Goal: Task Accomplishment & Management: Manage account settings

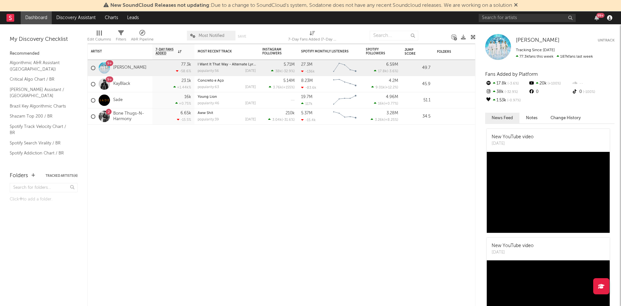
click at [607, 19] on icon "button" at bounding box center [609, 17] width 5 height 5
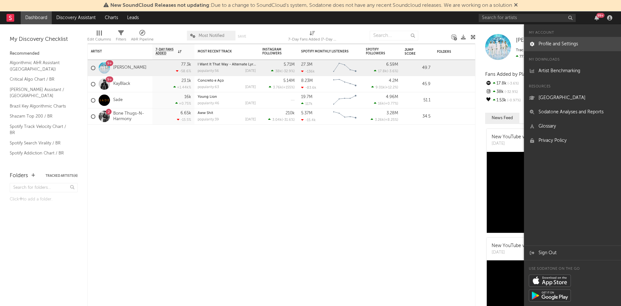
click at [549, 40] on link "Profile and Settings" at bounding box center [572, 44] width 97 height 14
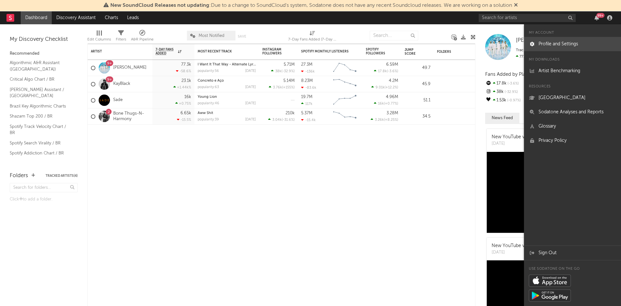
select select "recorded_music"
select select "other"
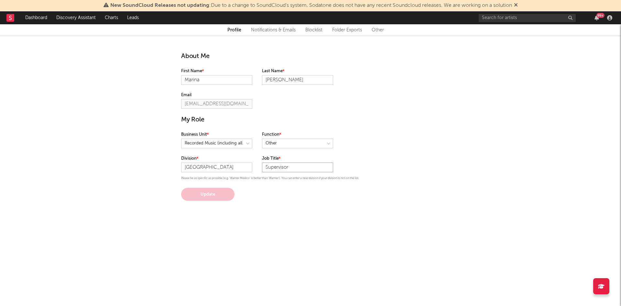
click at [273, 164] on input "Supervisor" at bounding box center [297, 167] width 71 height 10
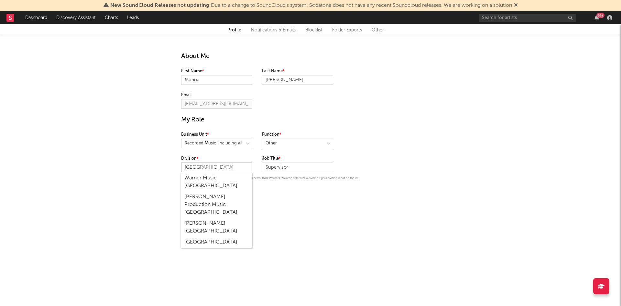
click at [242, 170] on input "[GEOGRAPHIC_DATA]" at bounding box center [216, 167] width 71 height 10
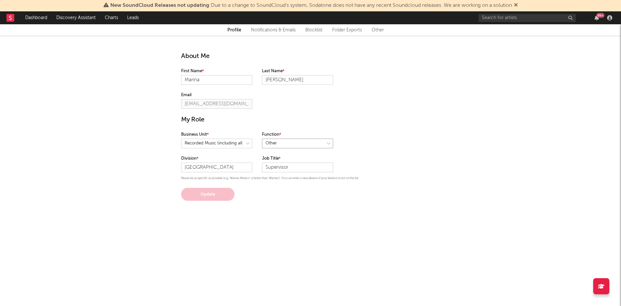
click at [290, 146] on select at bounding box center [297, 143] width 71 height 10
click at [286, 115] on h1 "My Role" at bounding box center [310, 119] width 259 height 9
click at [231, 145] on select at bounding box center [216, 143] width 71 height 10
click at [181, 138] on select at bounding box center [216, 143] width 71 height 10
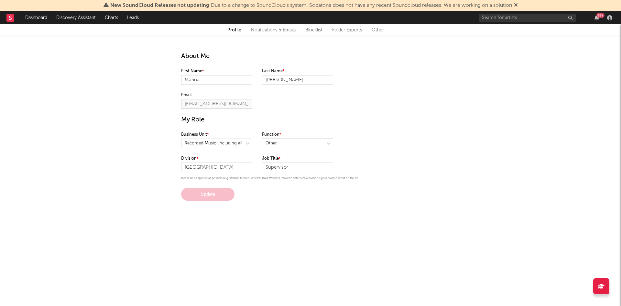
click at [284, 144] on select at bounding box center [297, 143] width 71 height 10
click at [262, 138] on select at bounding box center [297, 143] width 71 height 10
click at [278, 168] on input "Supervisor" at bounding box center [297, 167] width 71 height 10
click at [296, 166] on input "Supervisor" at bounding box center [297, 167] width 71 height 10
type input "Commercial Supervisor"
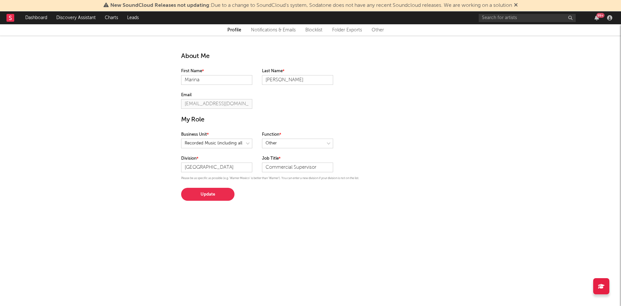
click at [200, 195] on button "Update" at bounding box center [207, 194] width 53 height 13
click at [518, 4] on icon at bounding box center [516, 4] width 4 height 5
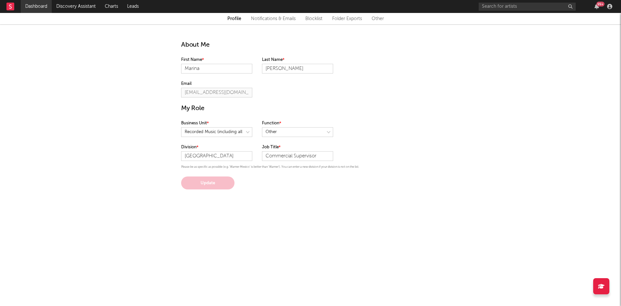
click at [38, 7] on link "Dashboard" at bounding box center [36, 6] width 31 height 13
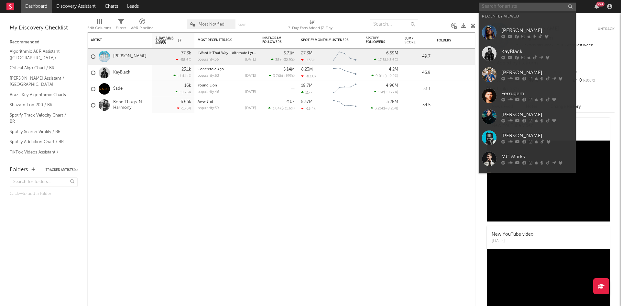
click at [514, 4] on input "text" at bounding box center [527, 7] width 97 height 8
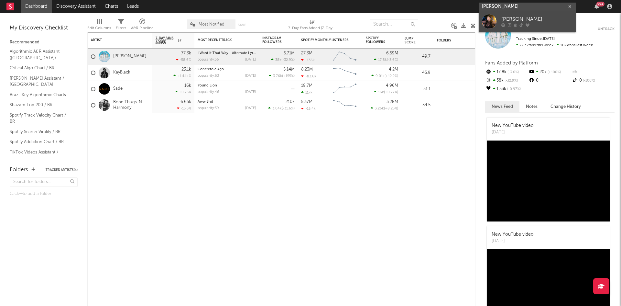
type input "[PERSON_NAME]"
click at [497, 19] on link "[PERSON_NAME]" at bounding box center [527, 21] width 97 height 21
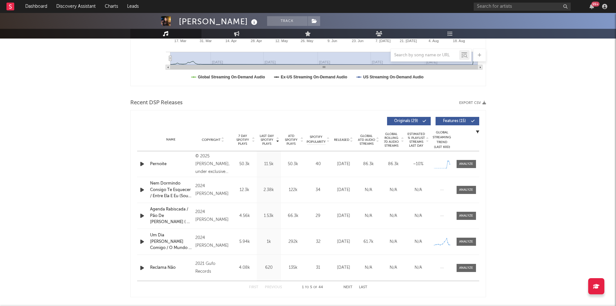
scroll to position [176, 0]
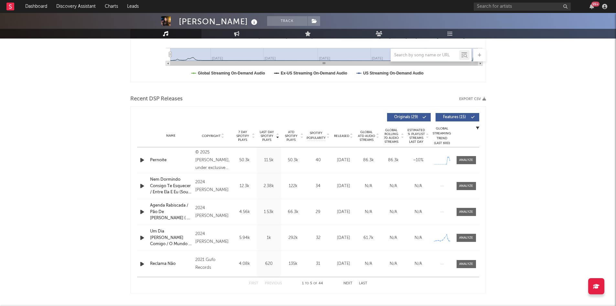
click at [462, 116] on span "Features ( 15 )" at bounding box center [455, 117] width 30 height 4
click at [466, 118] on span "Features ( 15 )" at bounding box center [455, 117] width 30 height 4
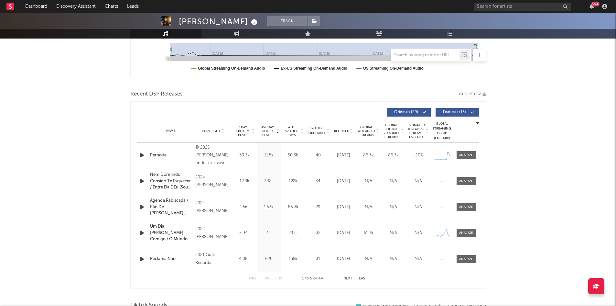
scroll to position [180, 0]
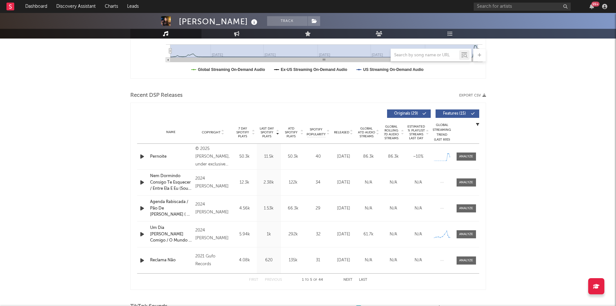
click at [449, 112] on span "Features ( 15 )" at bounding box center [455, 114] width 30 height 4
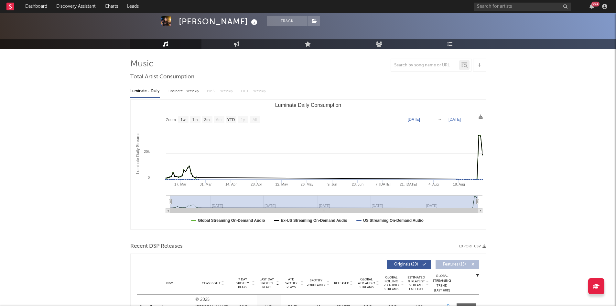
scroll to position [28, 0]
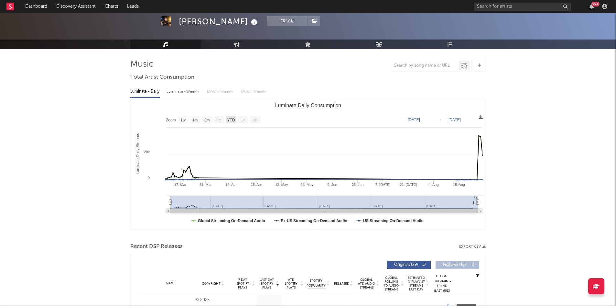
click at [233, 116] on rect "Luminate Daily Consumption" at bounding box center [231, 119] width 10 height 7
select select "YTD"
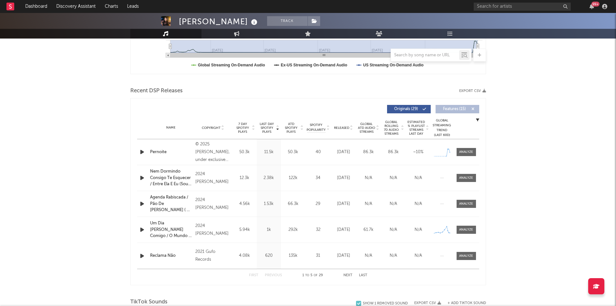
scroll to position [191, 0]
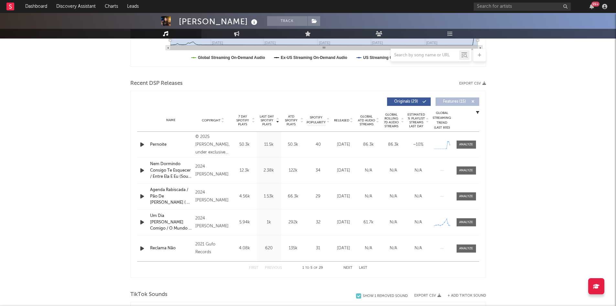
click at [476, 114] on div "Name Copyright Label Album Names Composer Names 7 Day Spotify Plays Last Day Sp…" at bounding box center [308, 120] width 342 height 23
click at [477, 114] on icon "button" at bounding box center [477, 112] width 3 height 3
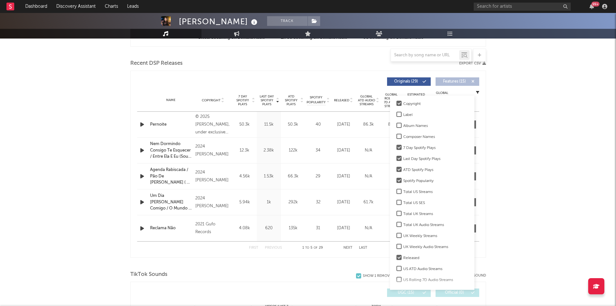
scroll to position [0, 0]
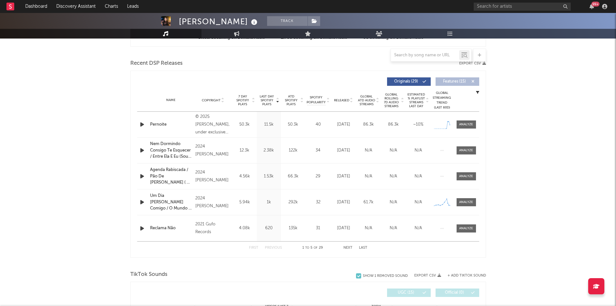
click at [484, 169] on div "Last Day Spotify Plays Copyright 7 Day Spotify Plays Last Day Spotify Plays ATD…" at bounding box center [308, 164] width 356 height 187
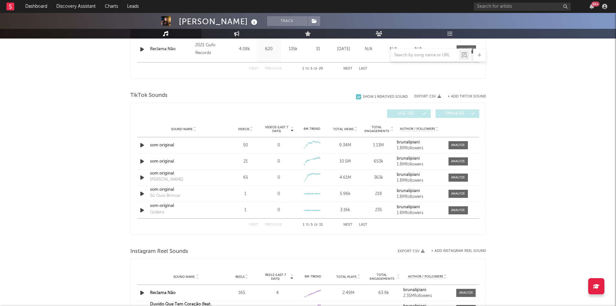
scroll to position [436, 0]
